Goal: Task Accomplishment & Management: Use online tool/utility

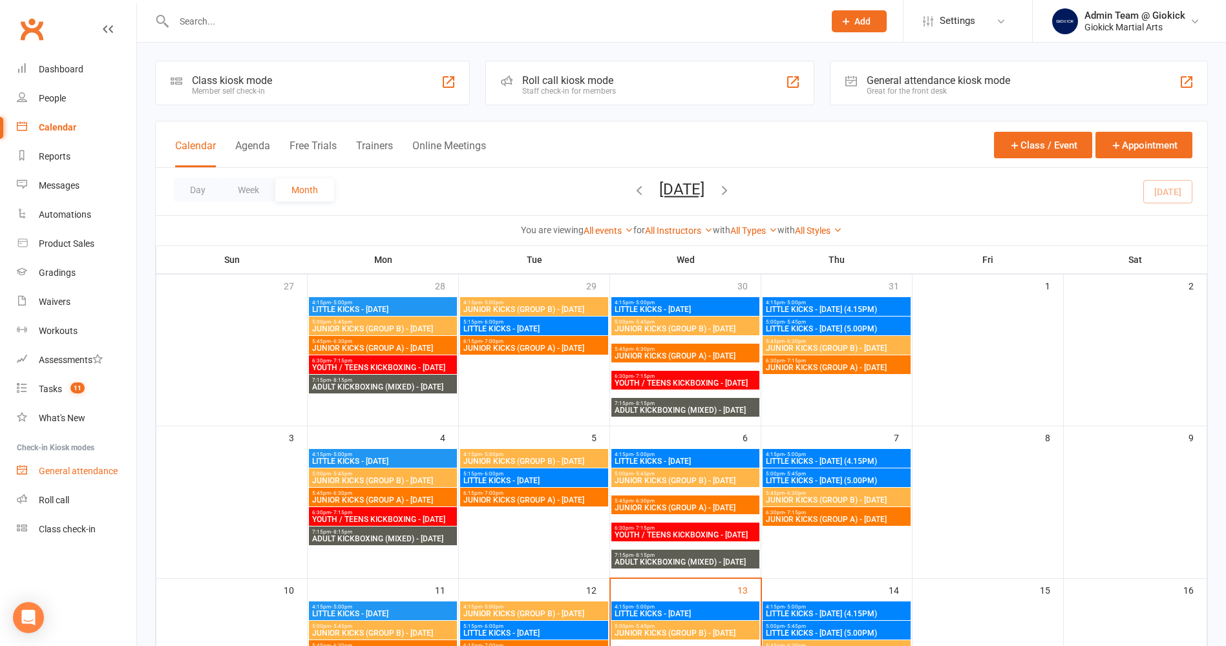
click at [87, 470] on div "General attendance" at bounding box center [78, 471] width 79 height 10
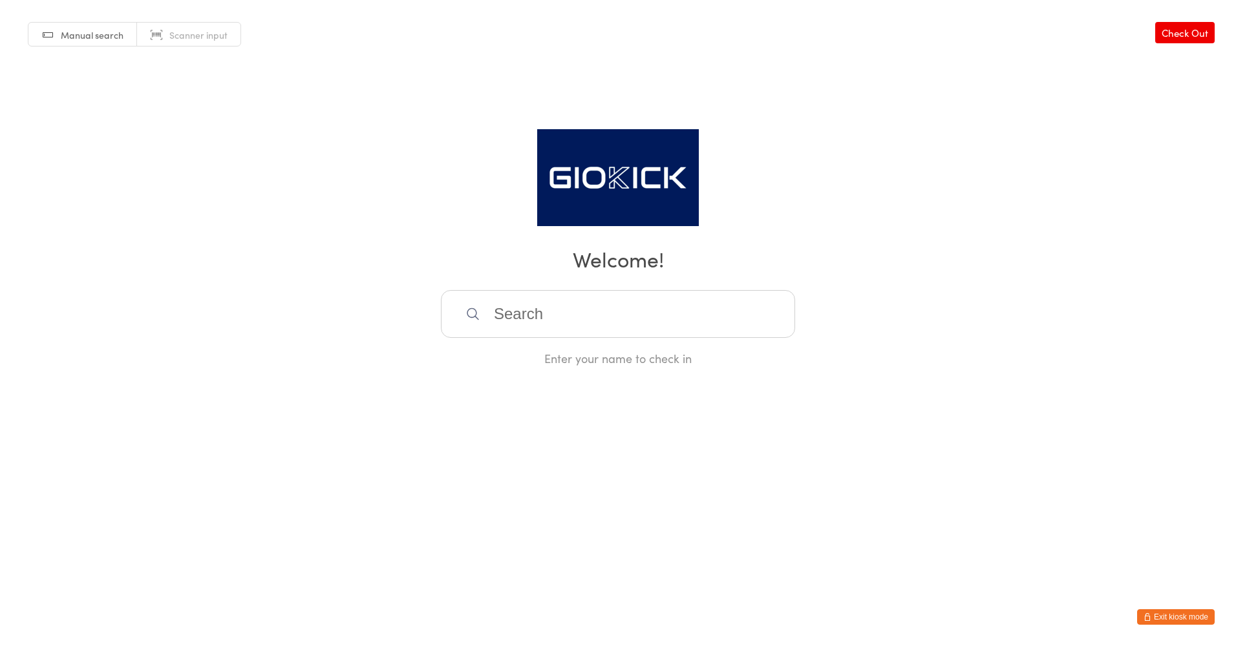
click at [204, 34] on span "Scanner input" at bounding box center [198, 34] width 58 height 13
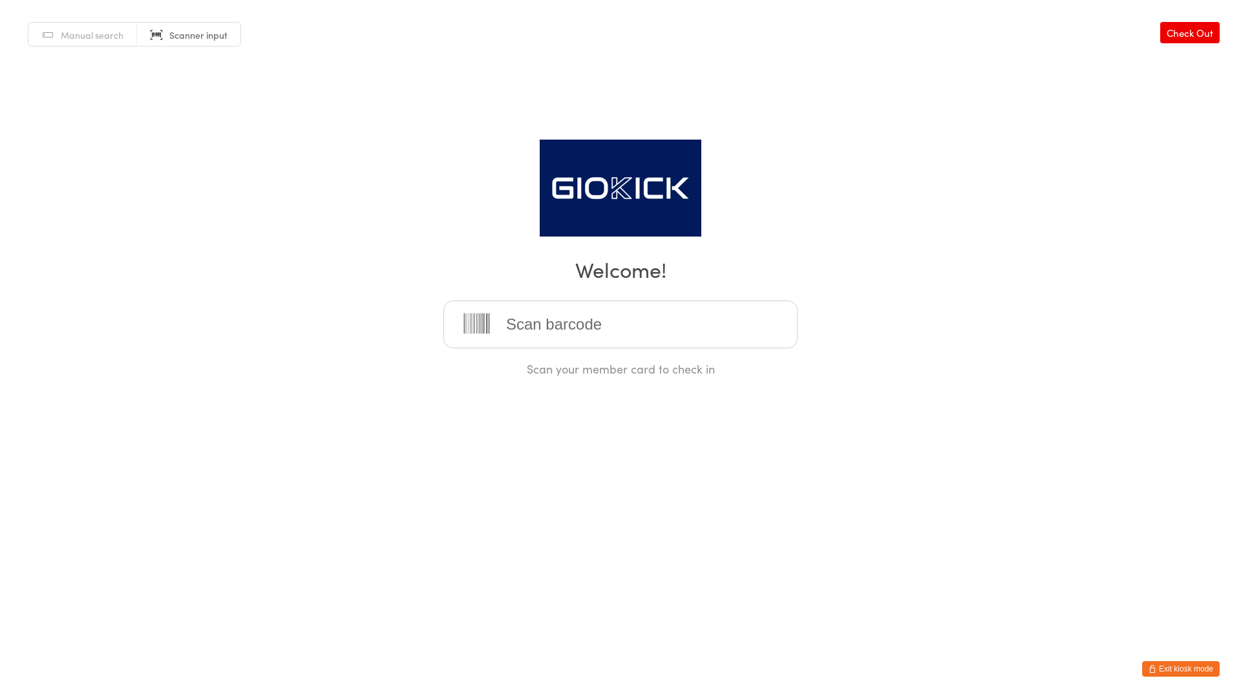
click at [617, 332] on input "search" at bounding box center [620, 325] width 354 height 48
type input "1234510220"
type input "1234510133"
type input "1234510371"
type input "1234510099"
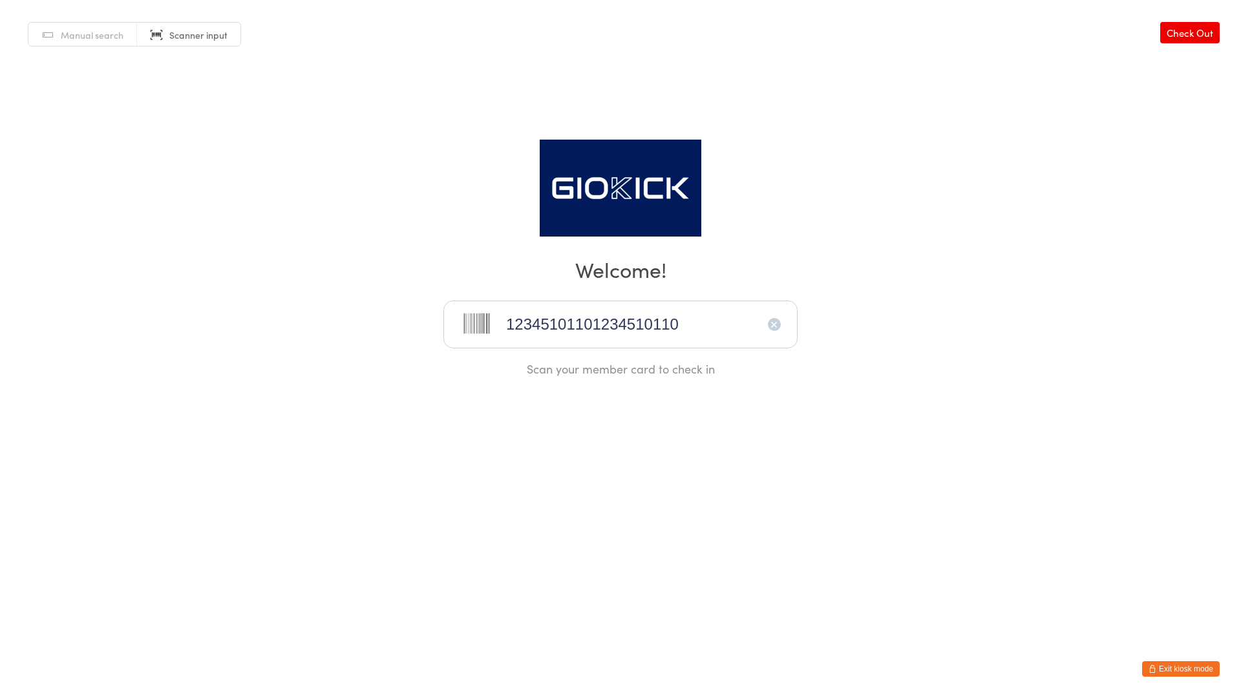
type input "12345101101234510110"
